Goal: Information Seeking & Learning: Learn about a topic

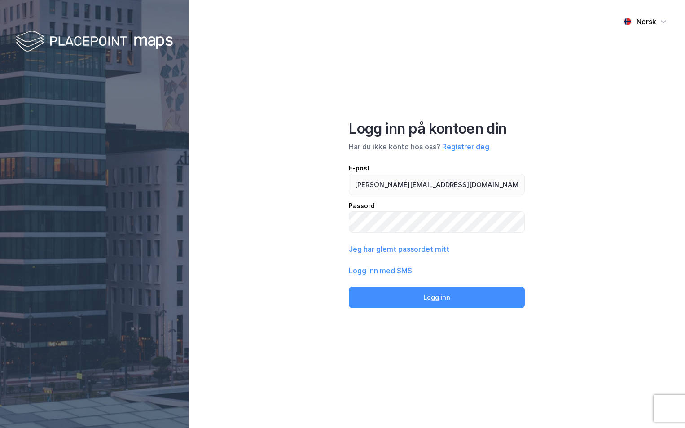
type input "[PERSON_NAME][EMAIL_ADDRESS][DOMAIN_NAME]"
click at [349, 287] on button "Logg inn" at bounding box center [437, 298] width 176 height 22
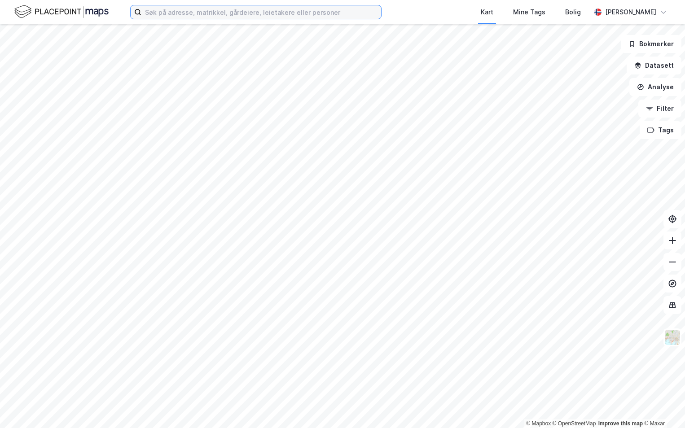
click at [170, 13] on input at bounding box center [261, 11] width 240 height 13
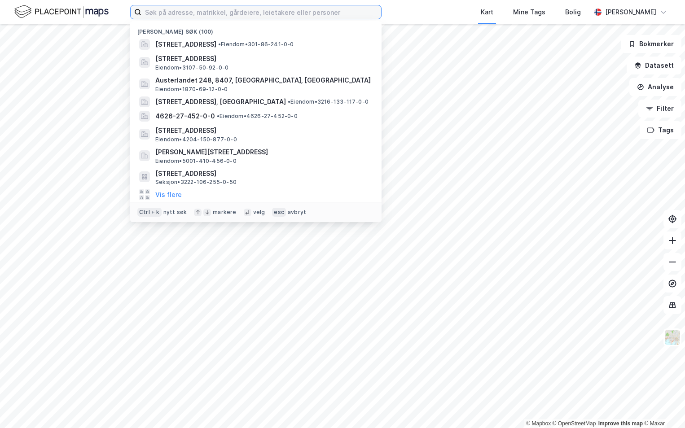
paste input "1806-39/1106/0/0"
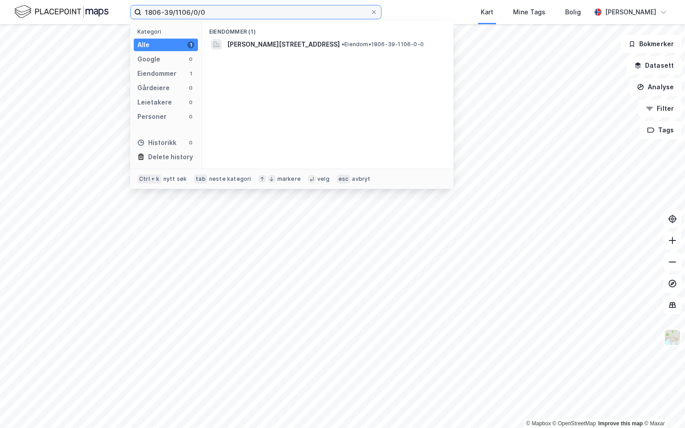
type input "1806-39/1106/0/0"
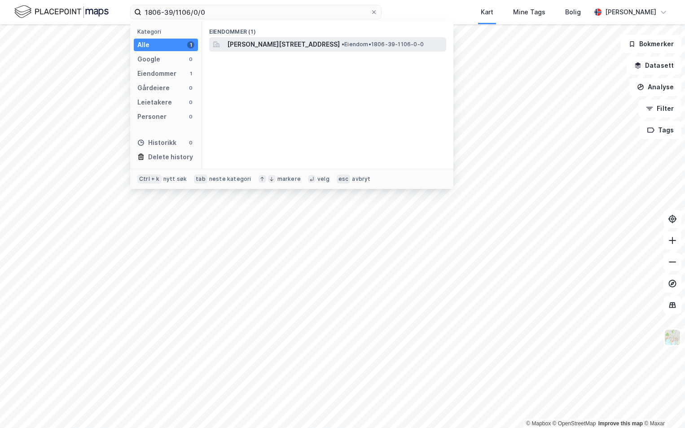
click at [253, 43] on span "[PERSON_NAME][STREET_ADDRESS]" at bounding box center [283, 44] width 113 height 11
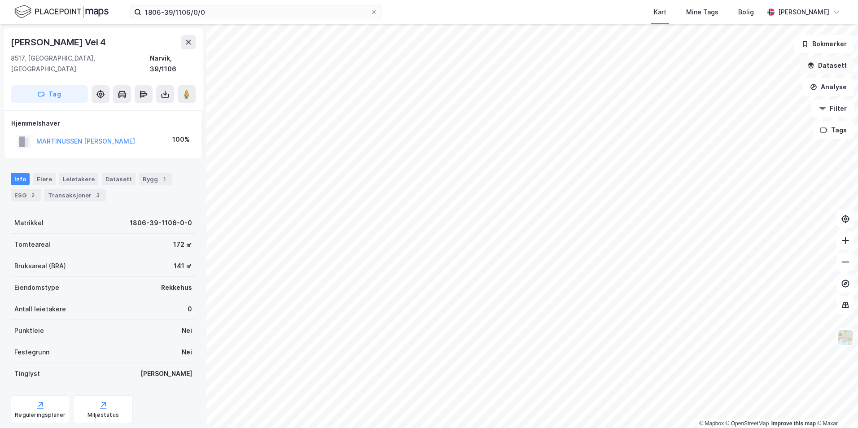
click at [684, 67] on button "Datasett" at bounding box center [827, 66] width 55 height 18
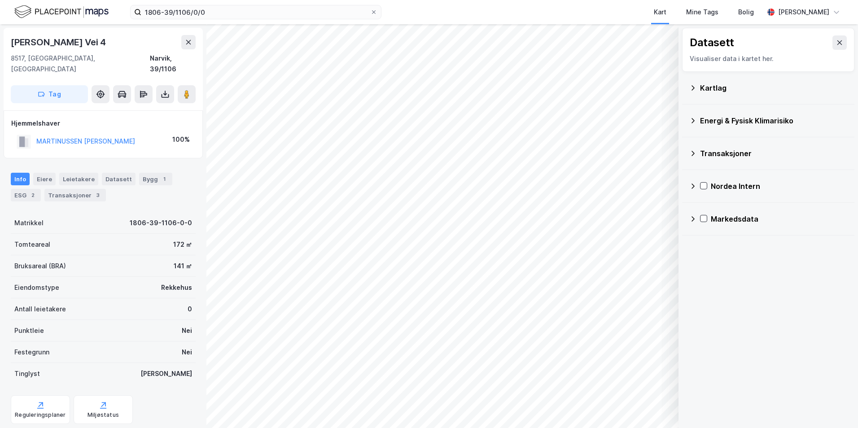
click at [684, 87] on div "Kartlag" at bounding box center [773, 88] width 147 height 11
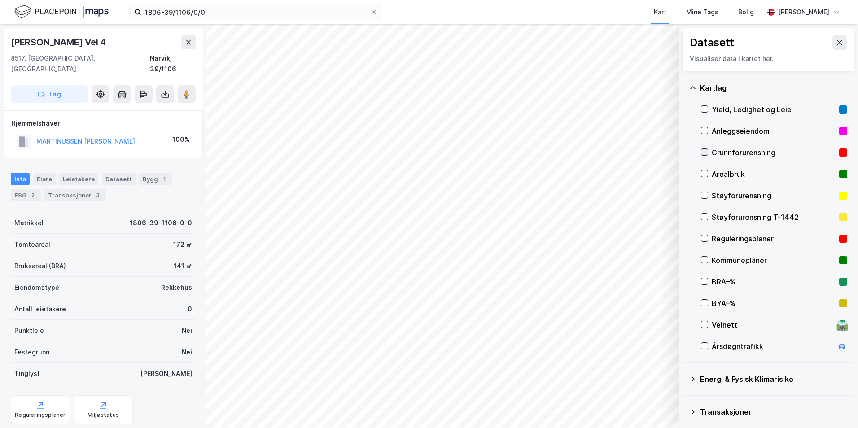
click at [684, 153] on icon at bounding box center [704, 152] width 6 height 6
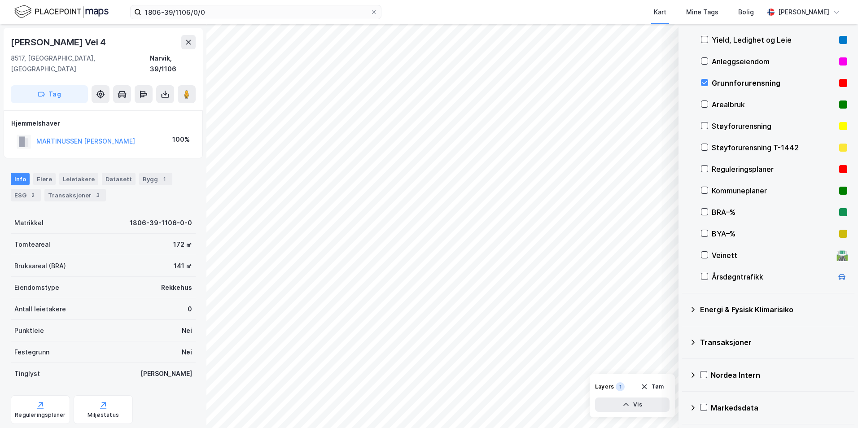
click at [684, 308] on icon at bounding box center [692, 309] width 3 height 5
click at [684, 330] on icon at bounding box center [715, 331] width 6 height 6
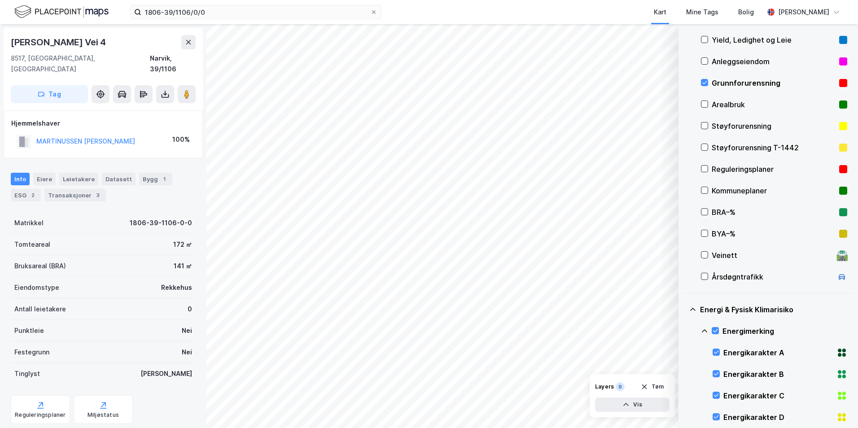
click at [684, 331] on icon at bounding box center [704, 331] width 7 height 7
click at [684, 372] on icon at bounding box center [715, 374] width 6 height 6
click at [684, 373] on icon at bounding box center [704, 374] width 7 height 7
click at [684, 394] on icon at bounding box center [715, 395] width 6 height 6
click at [684, 394] on icon at bounding box center [704, 395] width 7 height 7
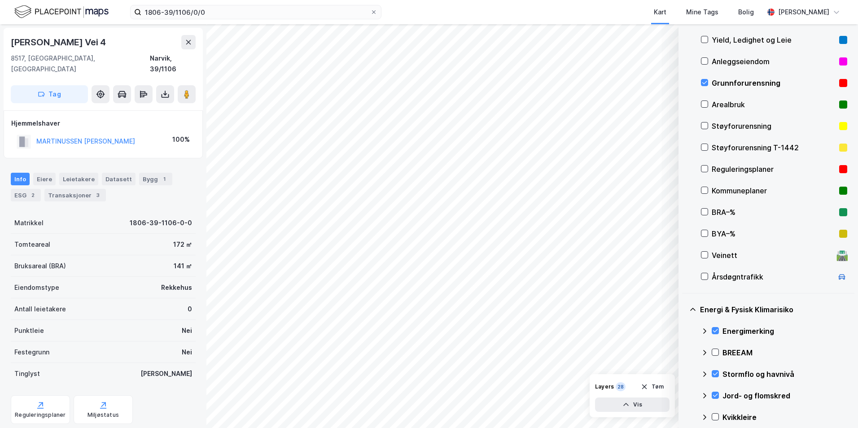
scroll to position [114, 0]
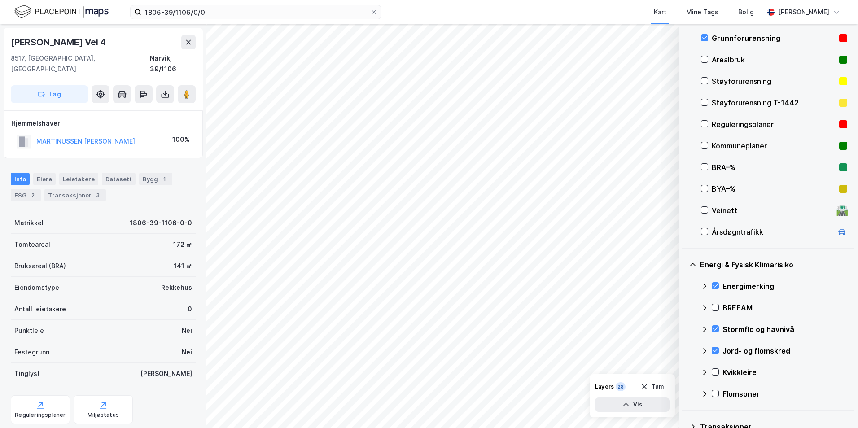
drag, startPoint x: 714, startPoint y: 371, endPoint x: 702, endPoint y: 372, distance: 12.6
click at [684, 371] on icon at bounding box center [715, 372] width 6 height 6
click at [684, 372] on icon at bounding box center [704, 372] width 5 height 3
click at [684, 395] on icon at bounding box center [715, 393] width 6 height 6
click at [684, 396] on icon at bounding box center [704, 393] width 7 height 7
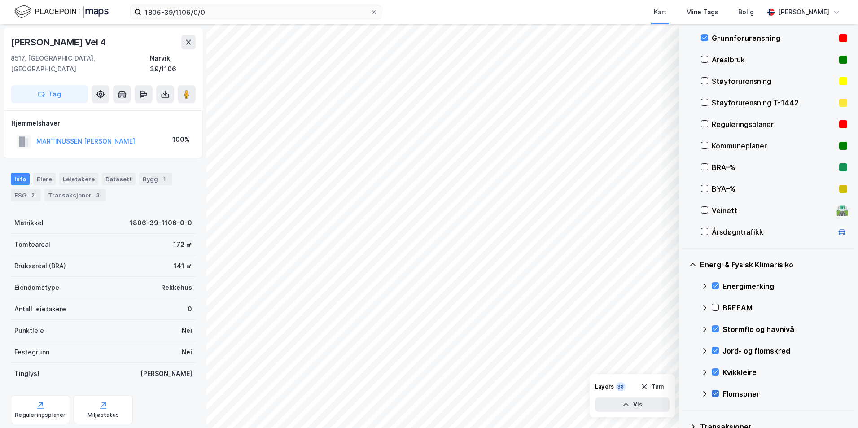
click at [684, 393] on icon at bounding box center [715, 393] width 6 height 6
click at [684, 391] on icon at bounding box center [704, 393] width 7 height 7
